Goal: Navigation & Orientation: Find specific page/section

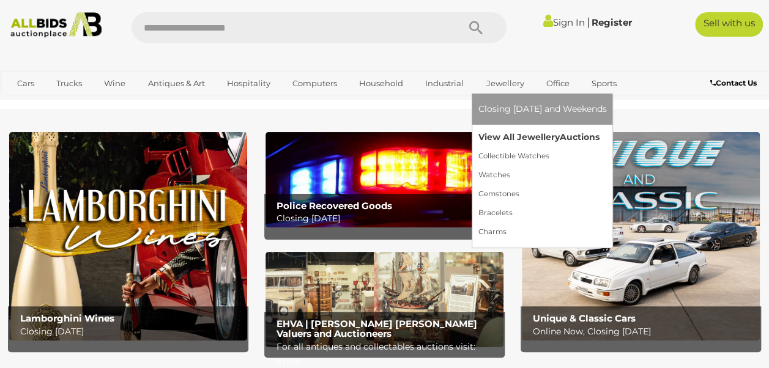
click at [502, 140] on link "View All Jewellery Auctions" at bounding box center [542, 137] width 128 height 19
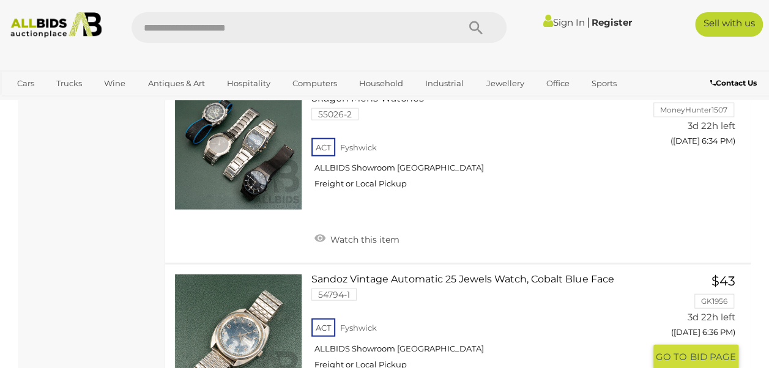
scroll to position [1461, 0]
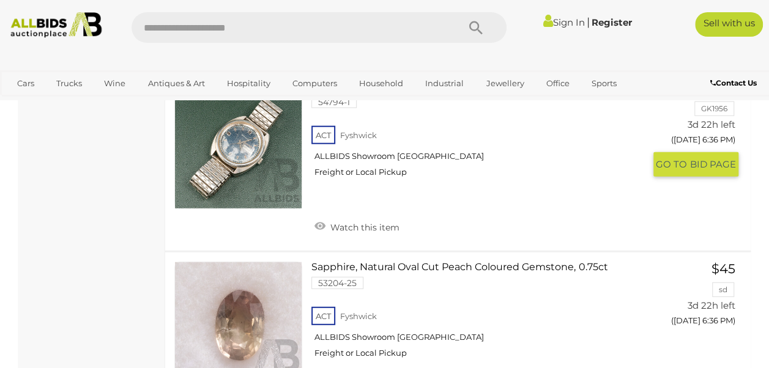
click at [514, 236] on div "Watch this item" at bounding box center [481, 211] width 341 height 49
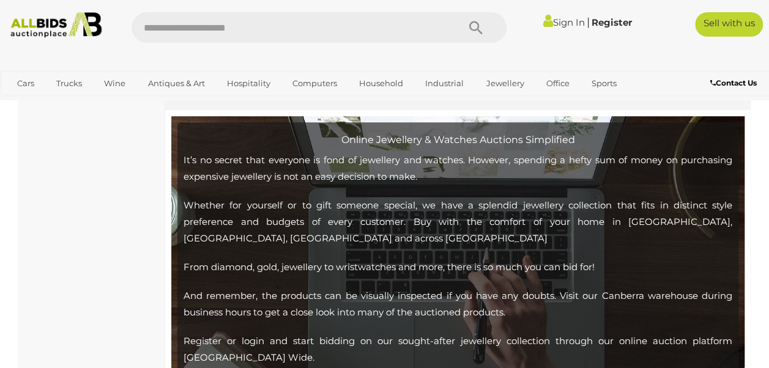
scroll to position [9639, 0]
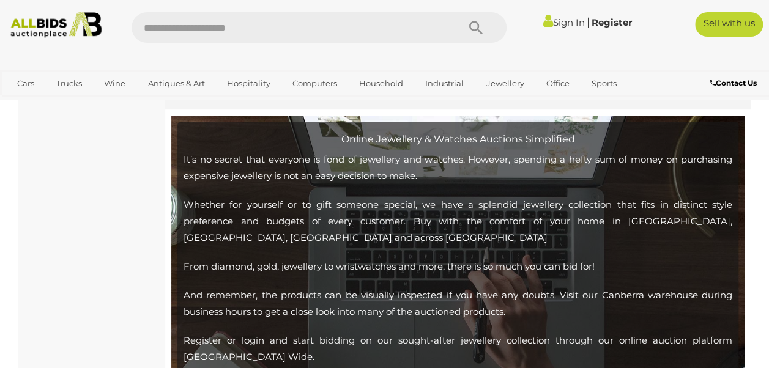
click at [246, 89] on link "2" at bounding box center [246, 77] width 24 height 24
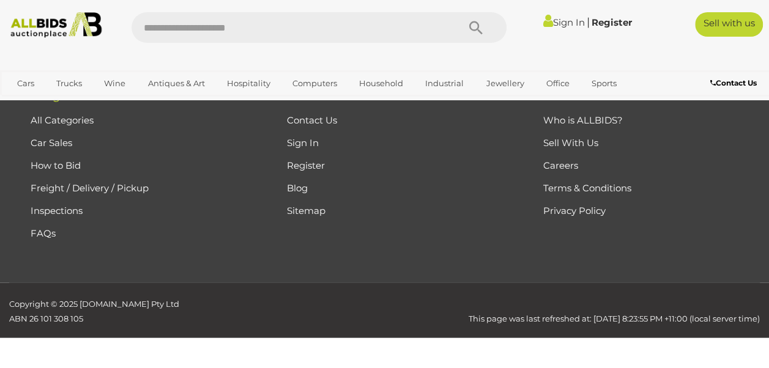
scroll to position [280, 0]
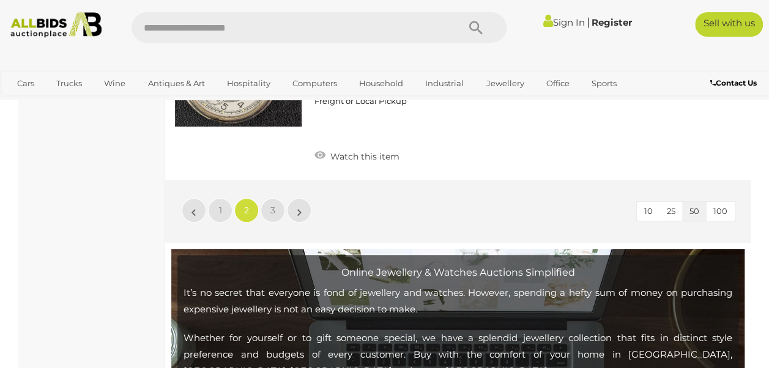
scroll to position [9485, 0]
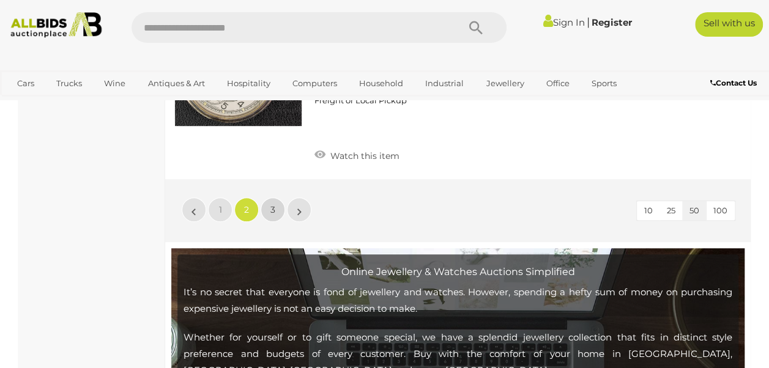
click at [273, 215] on span "3" at bounding box center [272, 209] width 5 height 11
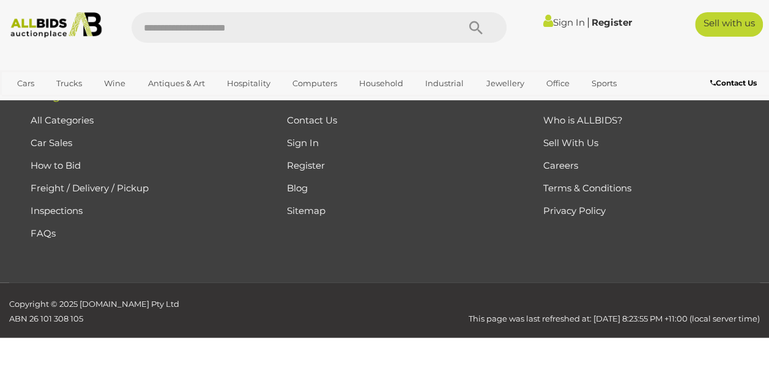
scroll to position [280, 0]
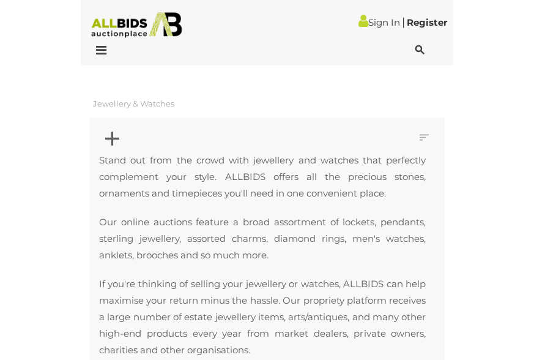
scroll to position [280, 0]
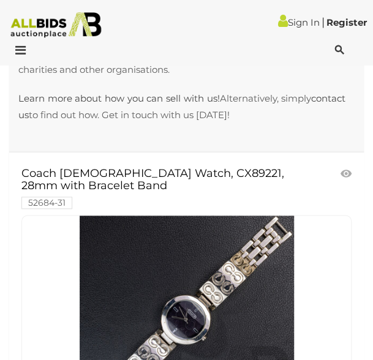
drag, startPoint x: 0, startPoint y: 123, endPoint x: -157, endPoint y: 149, distance: 158.7
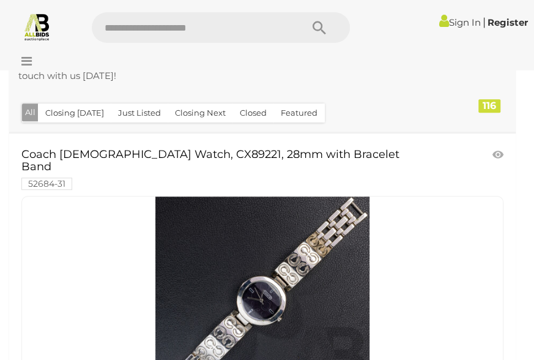
click at [41, 25] on img at bounding box center [37, 26] width 29 height 29
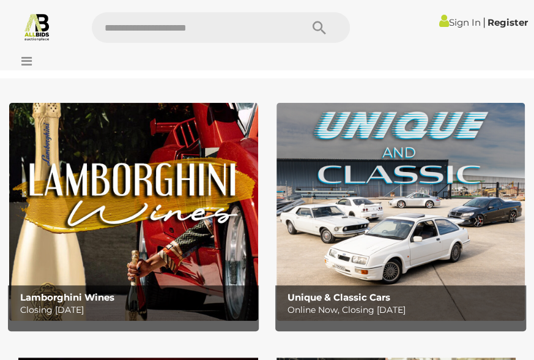
click at [26, 62] on icon at bounding box center [23, 61] width 17 height 12
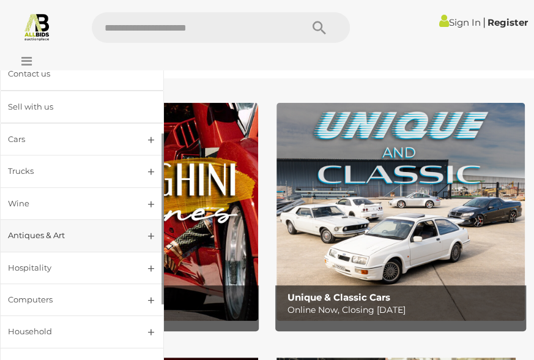
click at [62, 239] on div "Antiques & Art" at bounding box center [67, 235] width 119 height 14
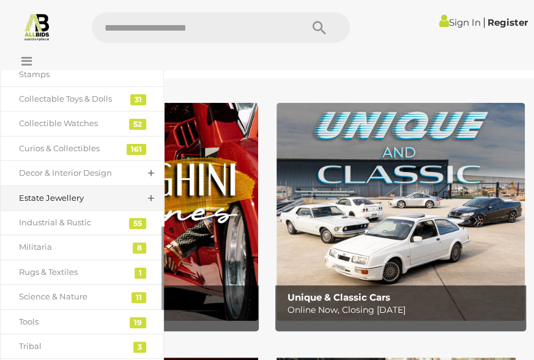
click at [56, 203] on div "Estate Jewellery" at bounding box center [73, 198] width 108 height 14
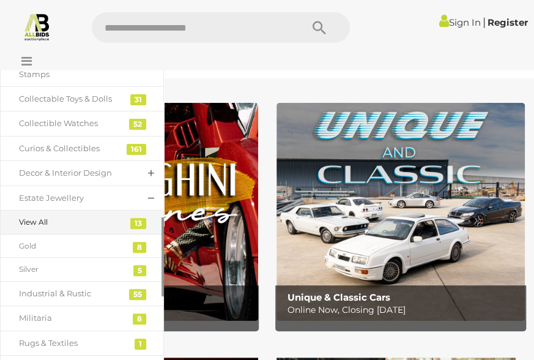
click at [56, 225] on div "View All" at bounding box center [73, 221] width 108 height 13
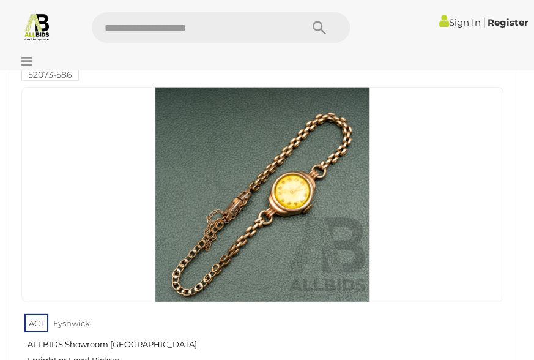
scroll to position [2483, 0]
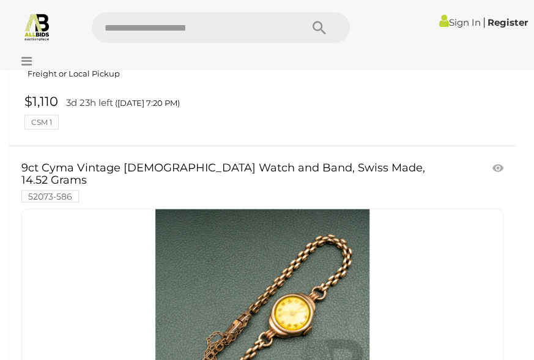
click at [23, 65] on icon at bounding box center [23, 61] width 17 height 12
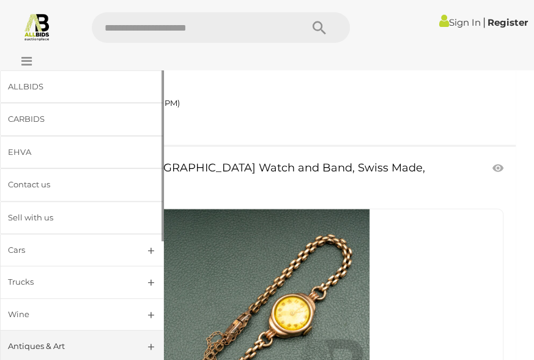
click at [43, 344] on div "Antiques & Art" at bounding box center [67, 346] width 119 height 14
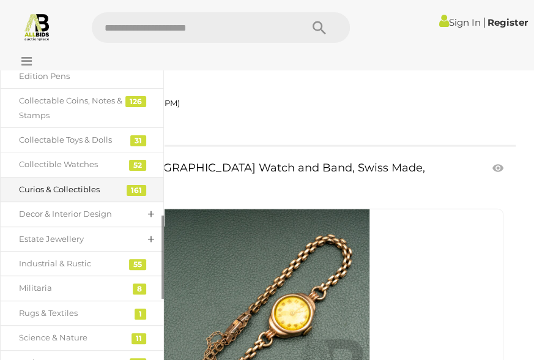
click at [60, 196] on div "Curios & Collectibles" at bounding box center [73, 189] width 108 height 14
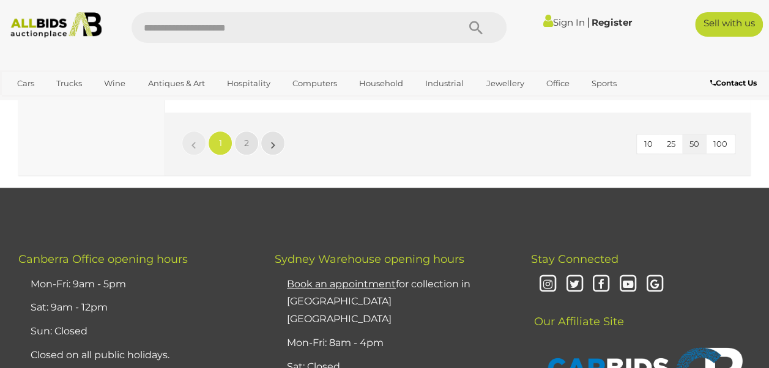
scroll to position [9825, 0]
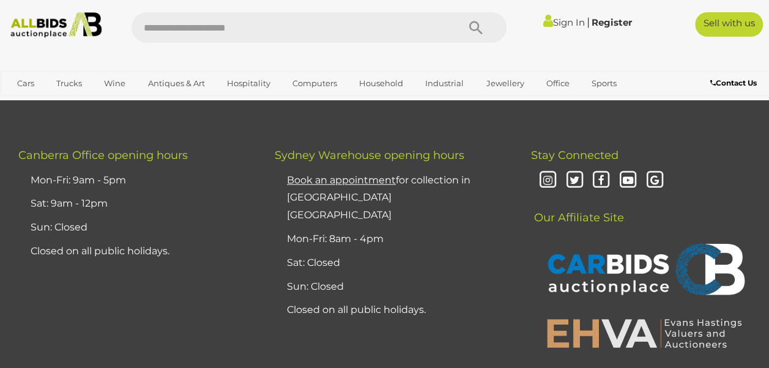
click at [243, 51] on link "2" at bounding box center [246, 39] width 24 height 24
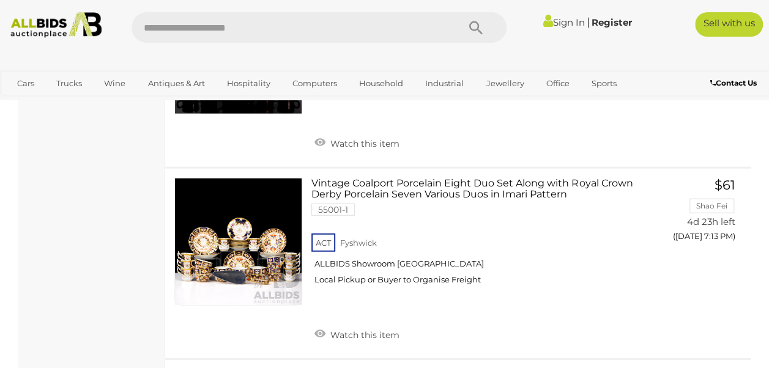
scroll to position [1466, 0]
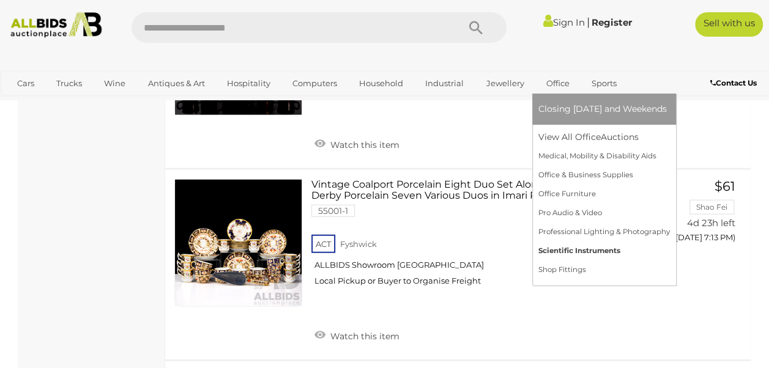
click at [533, 256] on link "Scientific Instruments" at bounding box center [604, 251] width 132 height 19
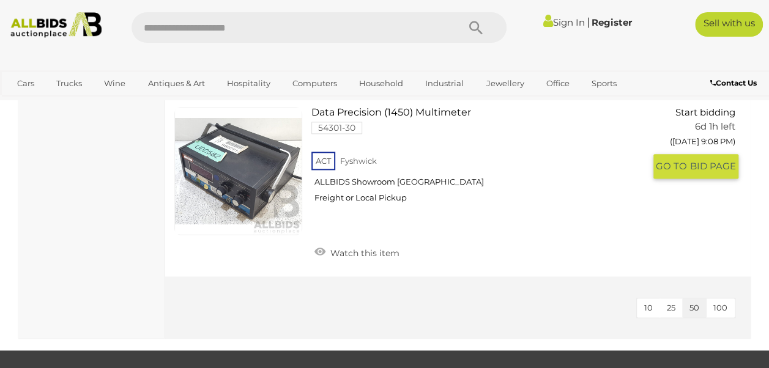
scroll to position [5316, 0]
